Goal: Check status

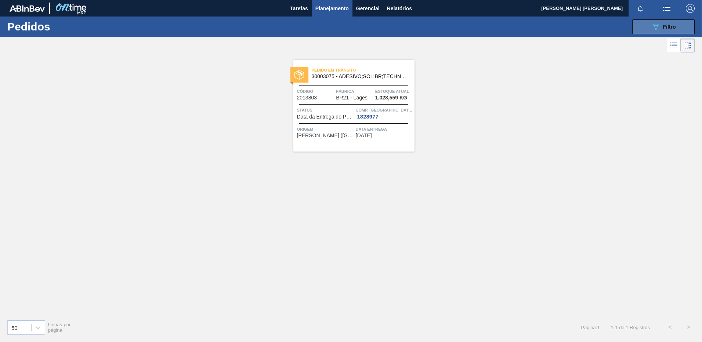
click at [668, 33] on button "089F7B8B-B2A5-4AFE-B5C0-19BA573D28AC Filtro" at bounding box center [663, 26] width 62 height 15
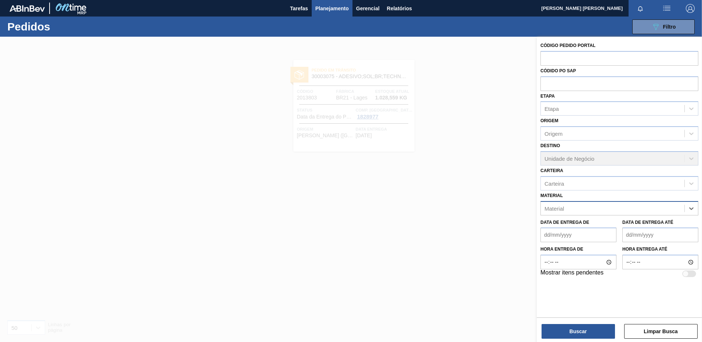
drag, startPoint x: 680, startPoint y: 215, endPoint x: 676, endPoint y: 214, distance: 4.0
paste input "30003188"
type input "30003188"
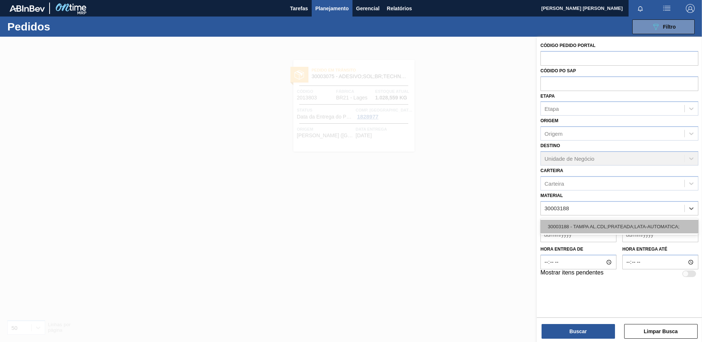
click at [615, 223] on div "30003188 - TAMPA AL.CDL;PRATEADA;LATA-AUTOMATICA;" at bounding box center [619, 227] width 158 height 14
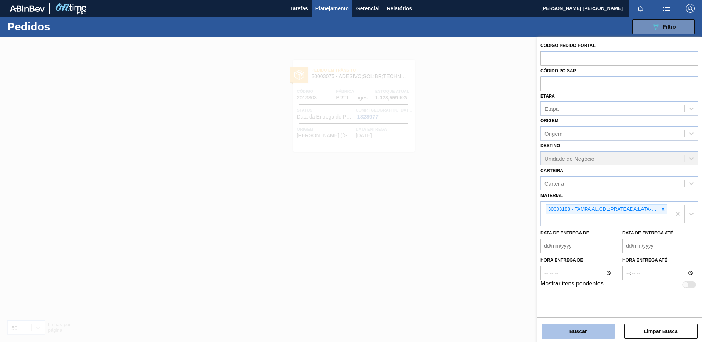
click at [565, 334] on button "Buscar" at bounding box center [577, 331] width 73 height 15
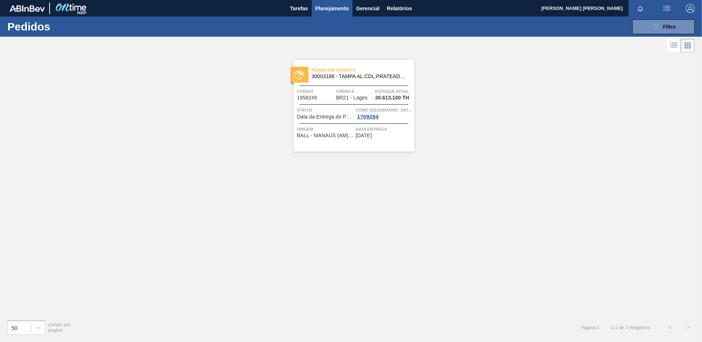
click at [315, 141] on div "Pedido [PERSON_NAME] 30003188 - TAMPA AL.CDL;PRATEADA;LATA-AUTOMATICA; Código 1…" at bounding box center [353, 106] width 121 height 92
